Goal: Task Accomplishment & Management: Manage account settings

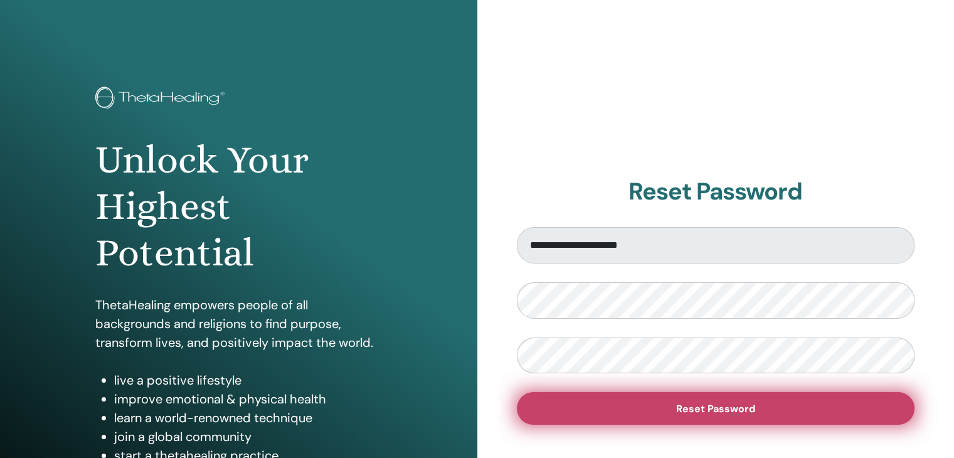
click at [818, 410] on button "Reset Password" at bounding box center [716, 408] width 398 height 33
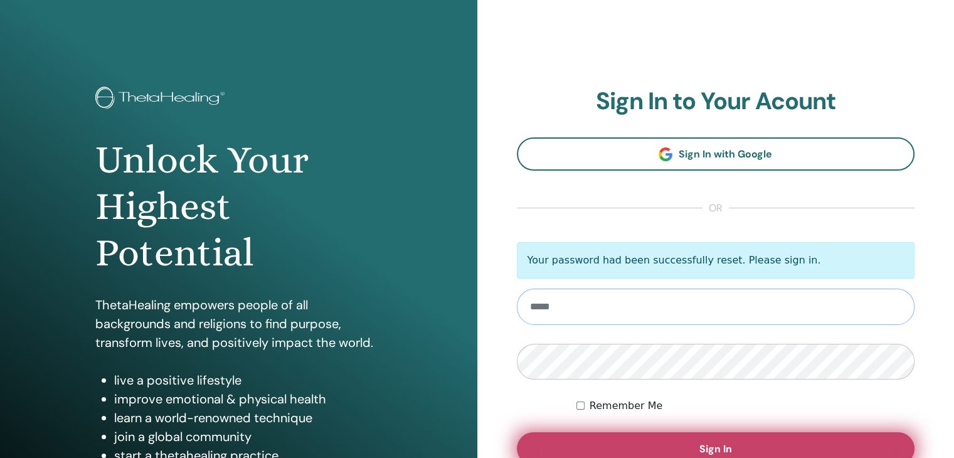
type input "**********"
drag, startPoint x: 697, startPoint y: 445, endPoint x: 698, endPoint y: 438, distance: 7.0
click at [697, 444] on button "Sign In" at bounding box center [716, 448] width 398 height 33
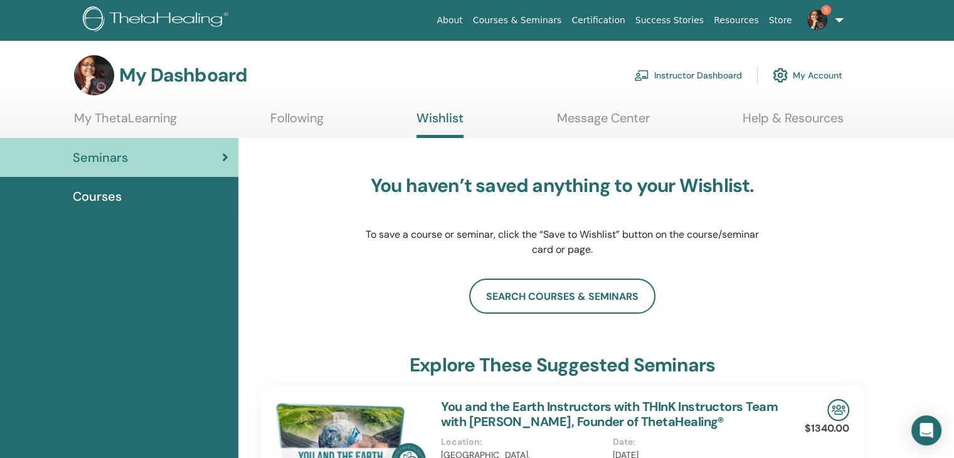
click at [818, 71] on link "My Account" at bounding box center [808, 75] width 70 height 28
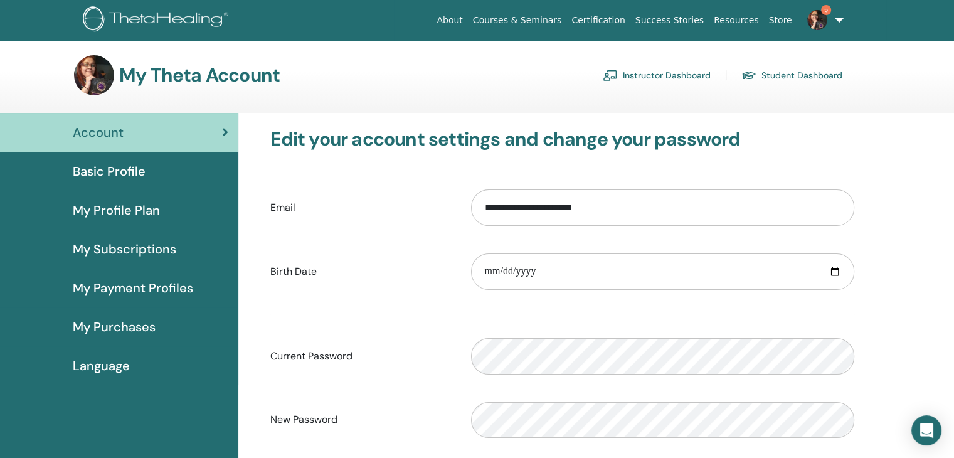
click at [698, 75] on link "Instructor Dashboard" at bounding box center [657, 75] width 108 height 20
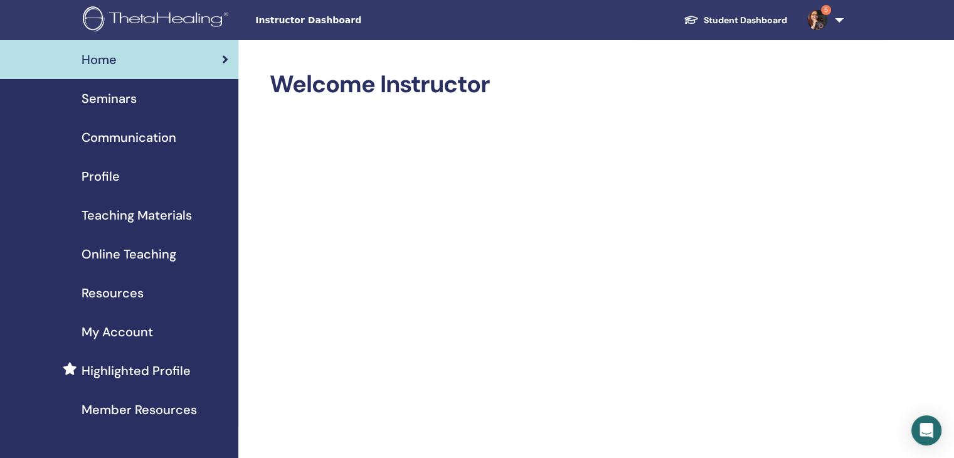
click at [115, 99] on span "Seminars" at bounding box center [109, 98] width 55 height 19
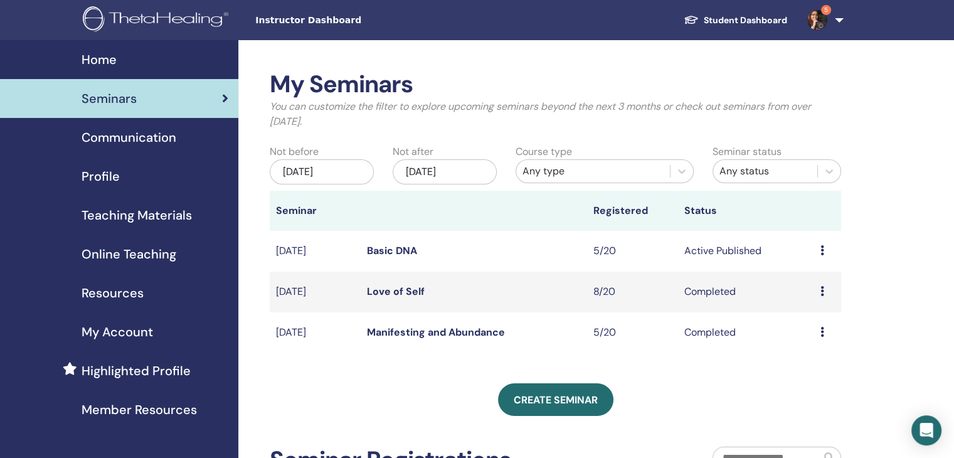
click at [399, 252] on link "Basic DNA" at bounding box center [392, 250] width 50 height 13
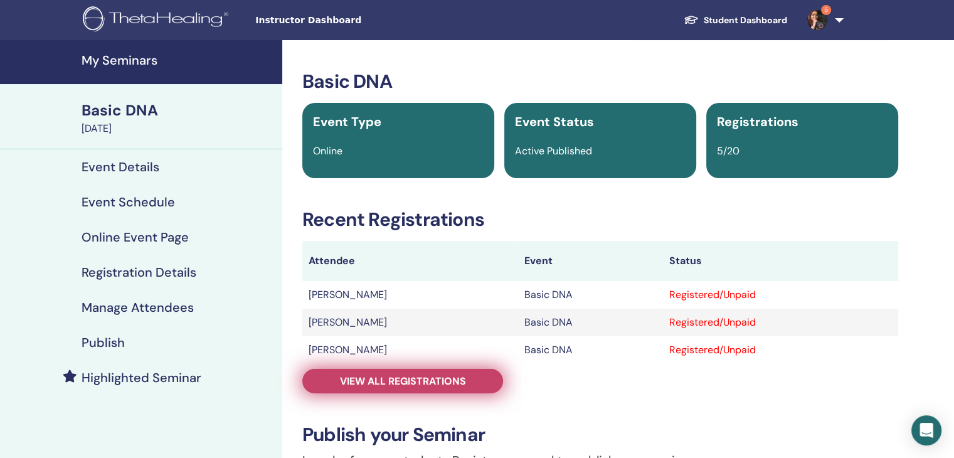
click at [450, 380] on span "View all registrations" at bounding box center [403, 380] width 126 height 13
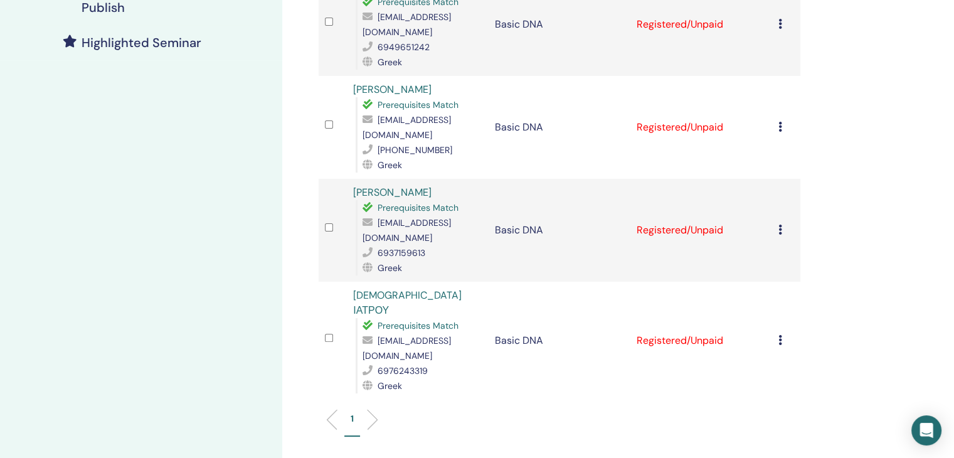
scroll to position [314, 0]
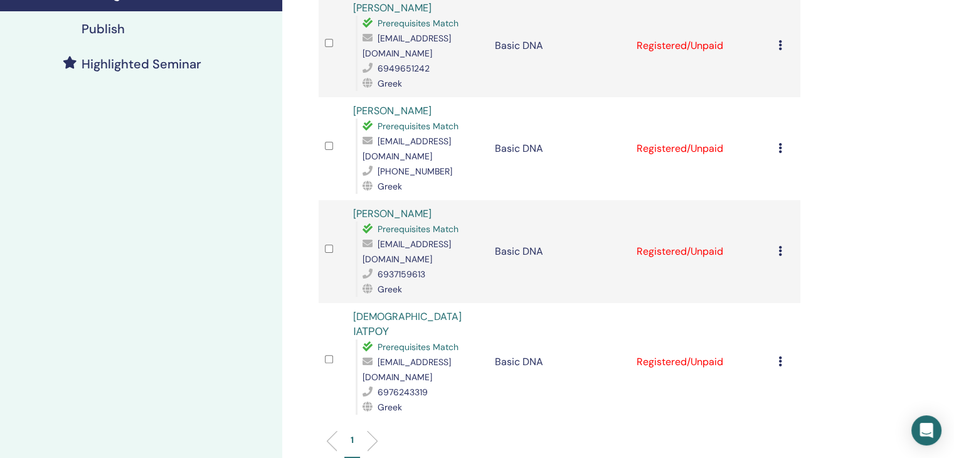
click at [782, 141] on div "Cancel Registration Do not auto-certify Mark as Paid Mark as Unpaid Mark as Abs…" at bounding box center [786, 148] width 16 height 15
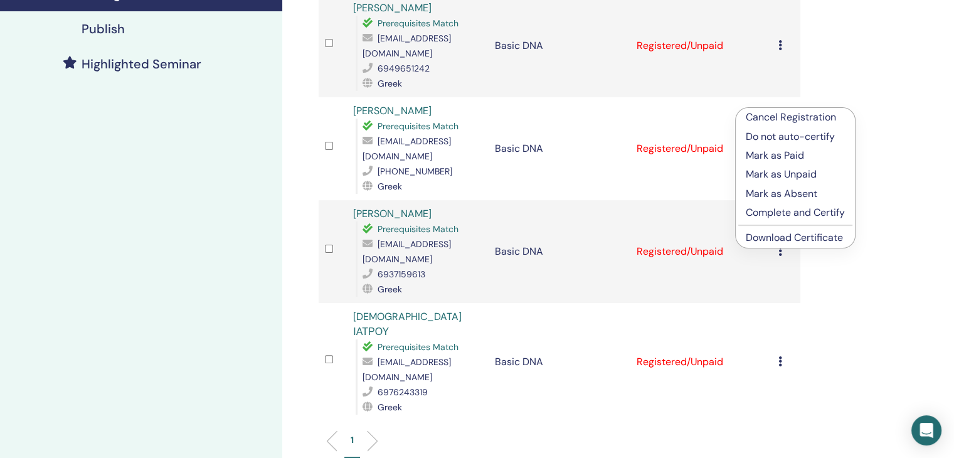
click at [798, 212] on p "Complete and Certify" at bounding box center [795, 212] width 99 height 15
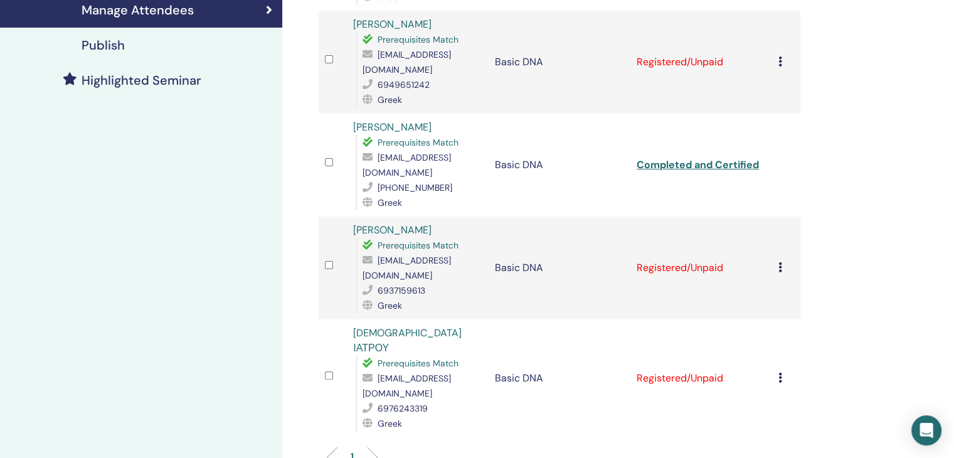
scroll to position [299, 0]
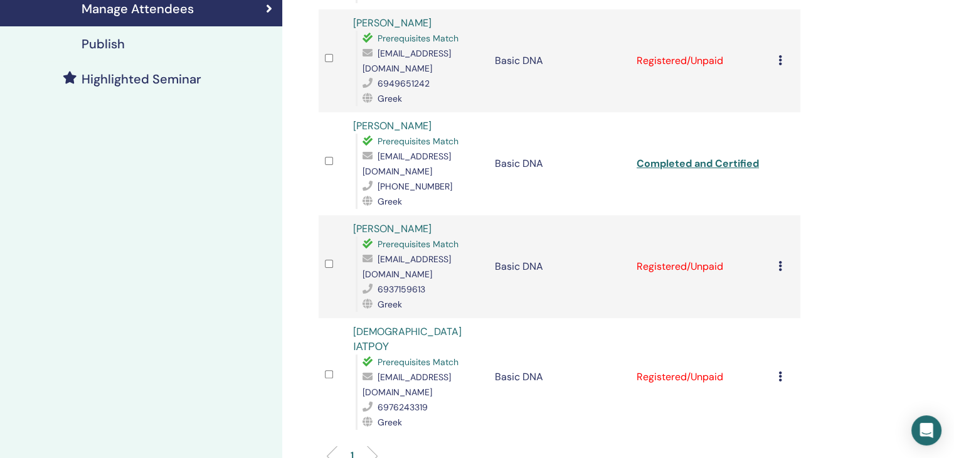
click at [777, 215] on td "Cancel Registration Do not auto-certify Mark as Paid Mark as Unpaid Mark as Abs…" at bounding box center [786, 266] width 28 height 103
click at [778, 261] on icon at bounding box center [780, 266] width 4 height 10
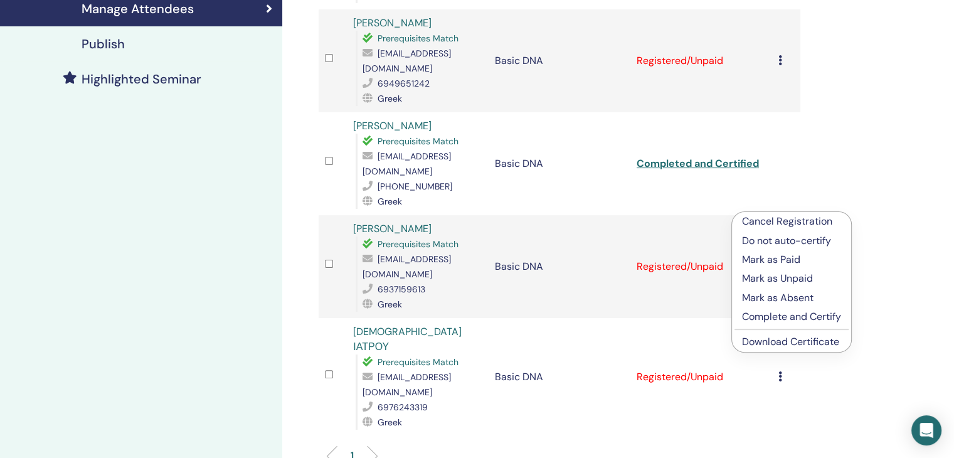
click at [830, 319] on p "Complete and Certify" at bounding box center [791, 316] width 99 height 15
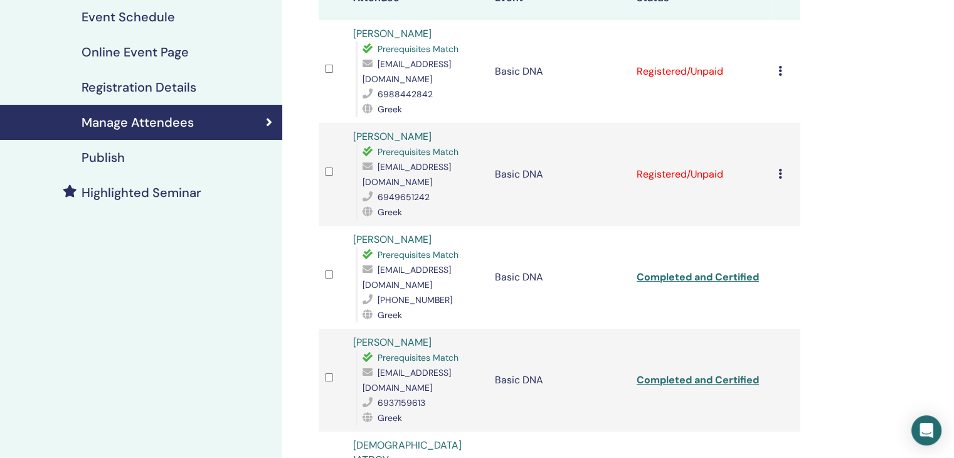
scroll to position [251, 0]
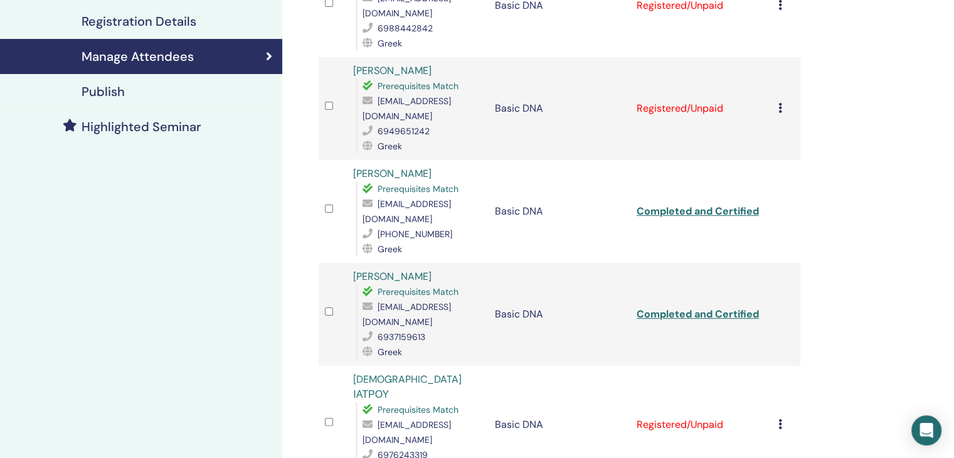
click at [778, 419] on icon at bounding box center [780, 424] width 4 height 10
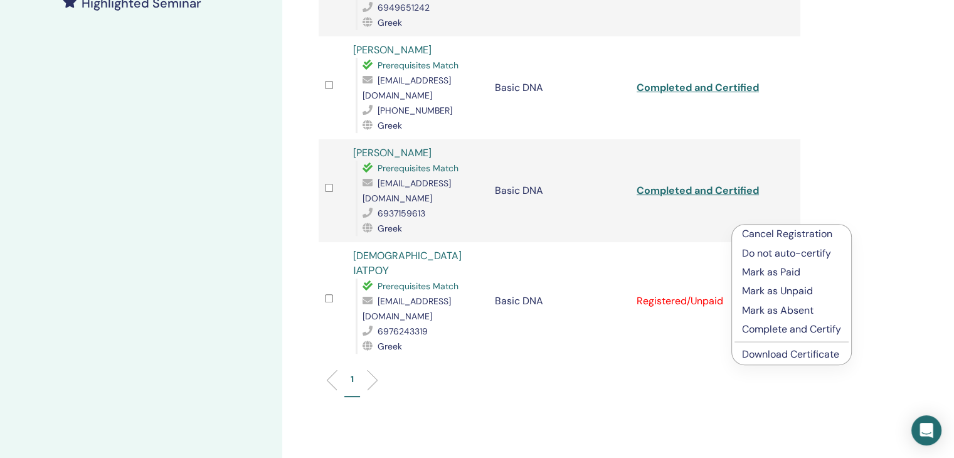
scroll to position [376, 0]
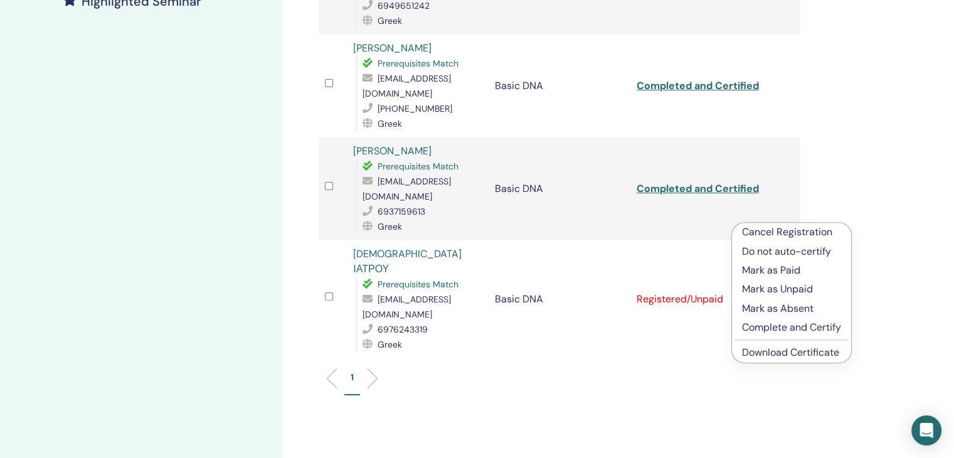
click at [810, 324] on p "Complete and Certify" at bounding box center [791, 327] width 99 height 15
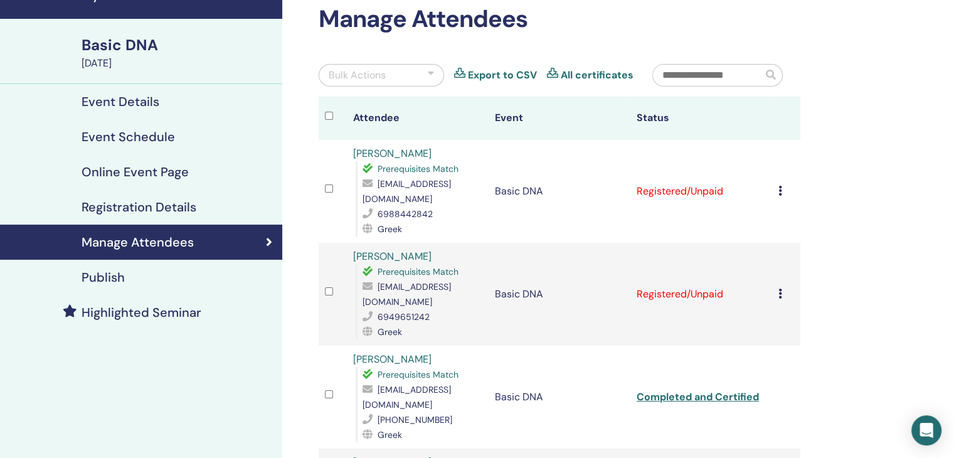
scroll to position [48, 0]
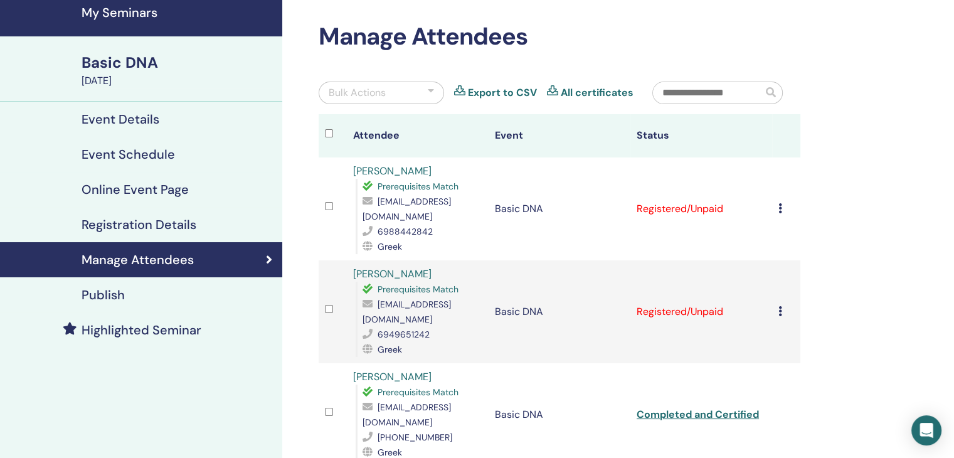
click at [779, 203] on icon at bounding box center [780, 208] width 4 height 10
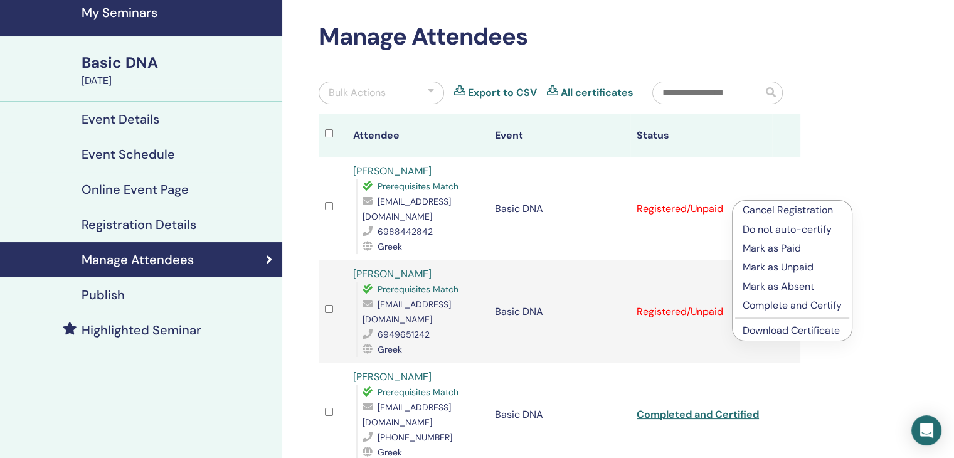
click at [790, 305] on p "Complete and Certify" at bounding box center [792, 305] width 99 height 15
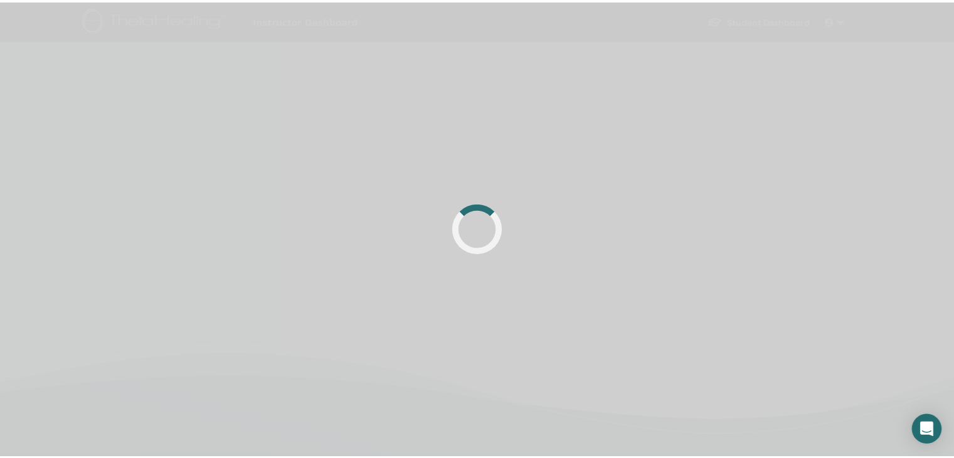
scroll to position [48, 0]
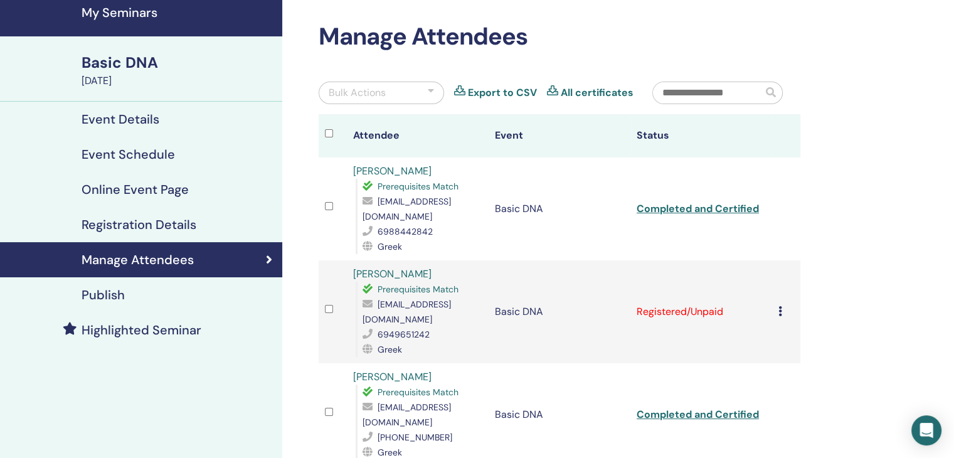
click at [780, 306] on icon at bounding box center [780, 311] width 4 height 10
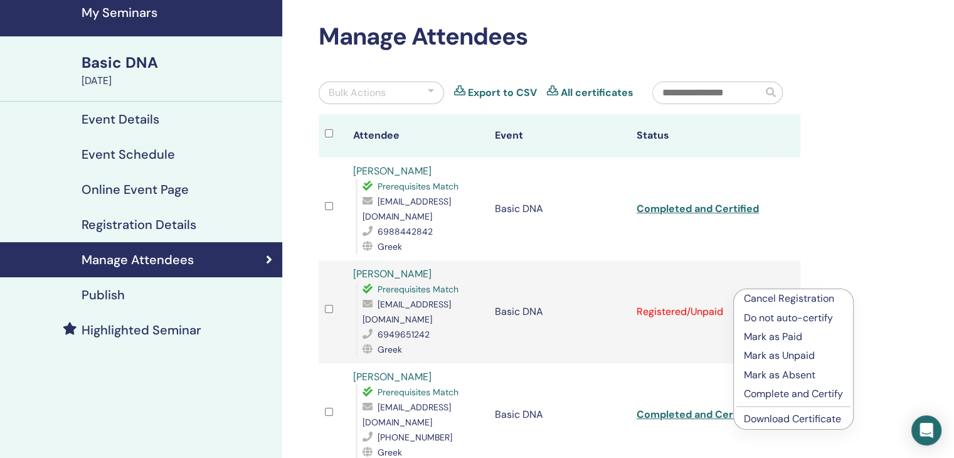
click at [821, 394] on p "Complete and Certify" at bounding box center [793, 393] width 99 height 15
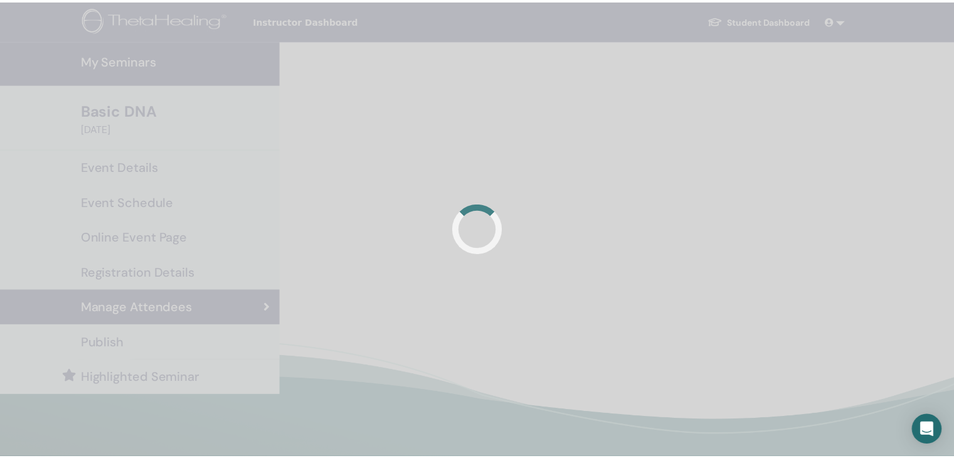
scroll to position [48, 0]
